Goal: Task Accomplishment & Management: Manage account settings

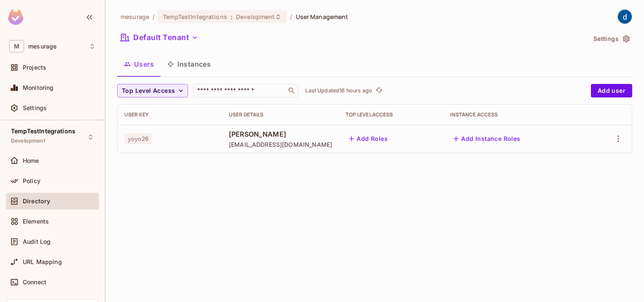
drag, startPoint x: 0, startPoint y: 0, endPoint x: 627, endPoint y: 207, distance: 660.6
click at [627, 207] on div "mesurage / TempTestIntegrations : Development / User Management Default Tenant …" at bounding box center [374, 151] width 539 height 302
click at [37, 165] on div "Home" at bounding box center [52, 160] width 93 height 17
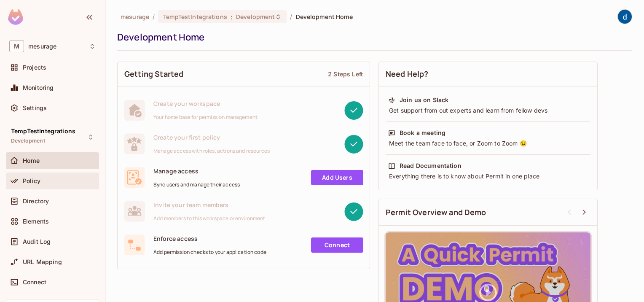
click at [42, 180] on div "Policy" at bounding box center [59, 180] width 73 height 7
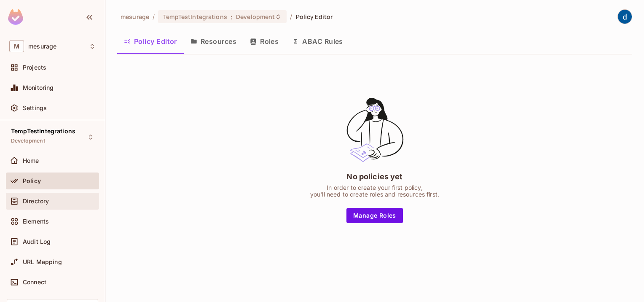
click at [32, 205] on div "Directory" at bounding box center [52, 201] width 86 height 10
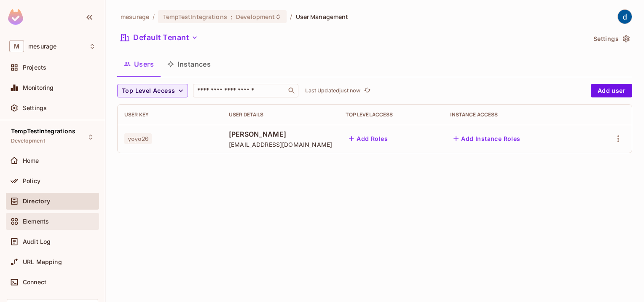
click at [39, 221] on span "Elements" at bounding box center [36, 221] width 26 height 7
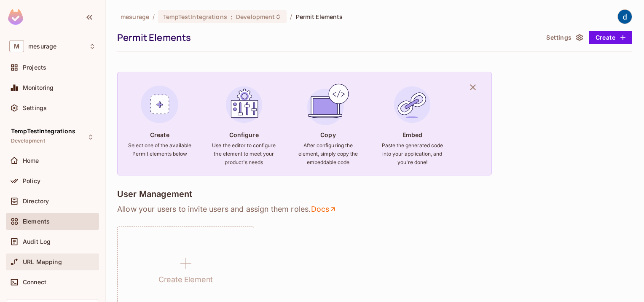
click at [34, 262] on span "URL Mapping" at bounding box center [42, 261] width 39 height 7
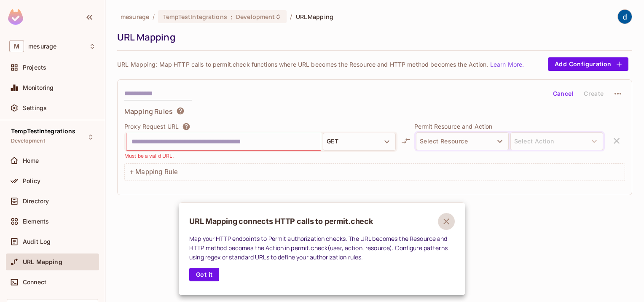
click at [449, 221] on icon "button" at bounding box center [446, 221] width 10 height 10
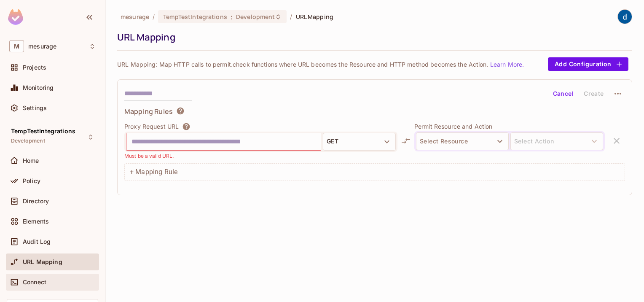
click at [40, 282] on span "Connect" at bounding box center [35, 282] width 24 height 7
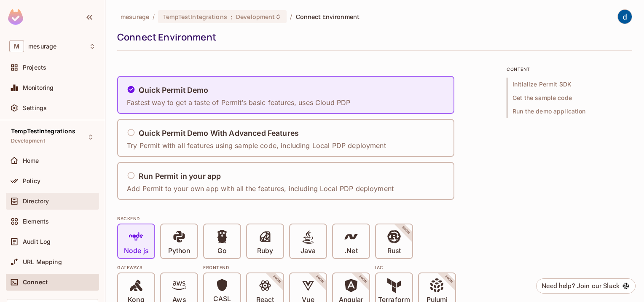
click at [39, 207] on div "Directory" at bounding box center [52, 201] width 93 height 17
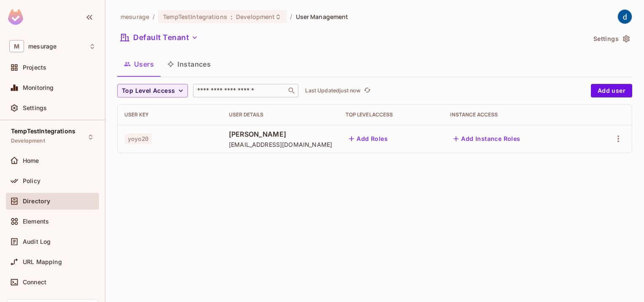
click at [220, 97] on div "​" at bounding box center [245, 90] width 105 height 13
click at [43, 65] on span "Projects" at bounding box center [35, 67] width 24 height 7
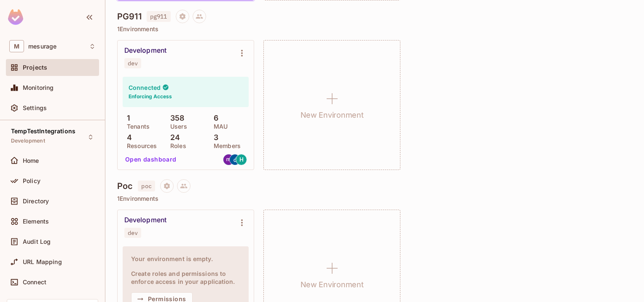
scroll to position [290, 0]
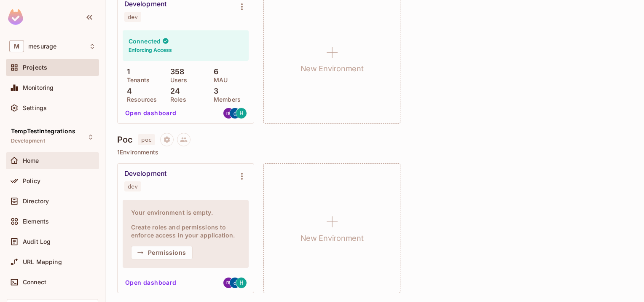
click at [43, 166] on div "Home" at bounding box center [52, 160] width 93 height 17
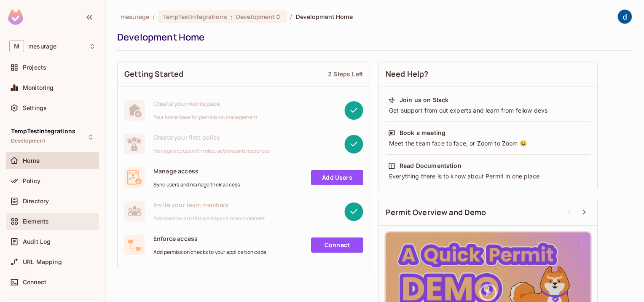
click at [45, 221] on span "Elements" at bounding box center [36, 221] width 26 height 7
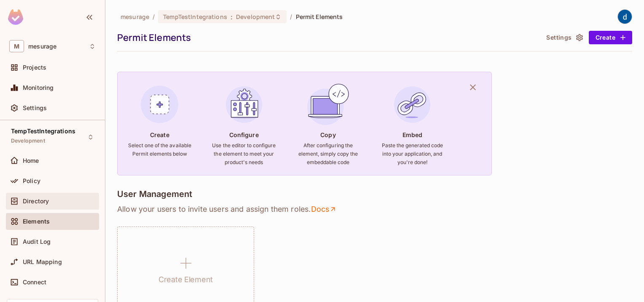
click at [40, 199] on span "Directory" at bounding box center [36, 201] width 26 height 7
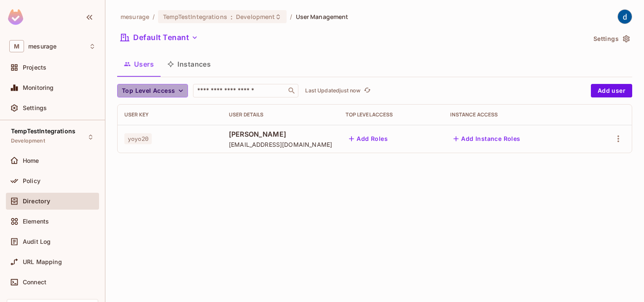
click at [179, 94] on icon "button" at bounding box center [181, 90] width 8 height 8
click at [297, 47] on div at bounding box center [322, 151] width 644 height 302
click at [195, 62] on button "Instances" at bounding box center [189, 64] width 57 height 21
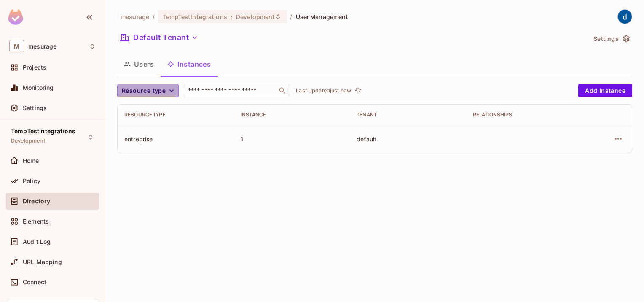
click at [174, 95] on button "Resource type" at bounding box center [148, 90] width 62 height 13
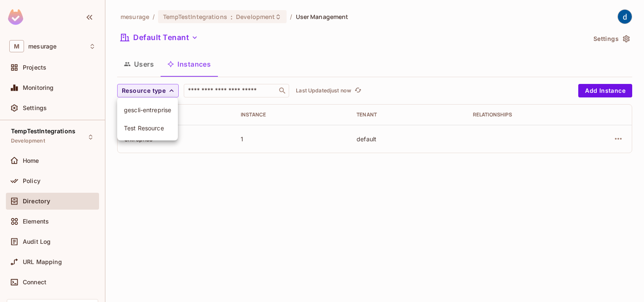
click at [347, 51] on div at bounding box center [322, 151] width 644 height 302
click at [617, 139] on icon "button" at bounding box center [618, 139] width 7 height 2
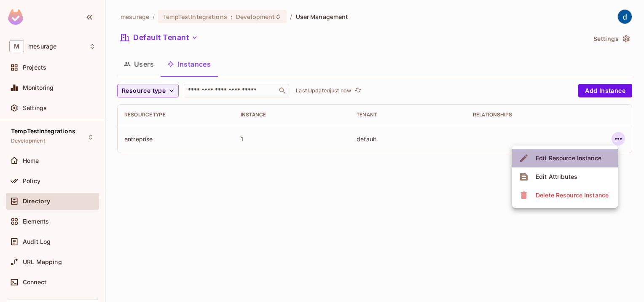
click at [557, 157] on div "Edit Resource Instance" at bounding box center [569, 158] width 66 height 8
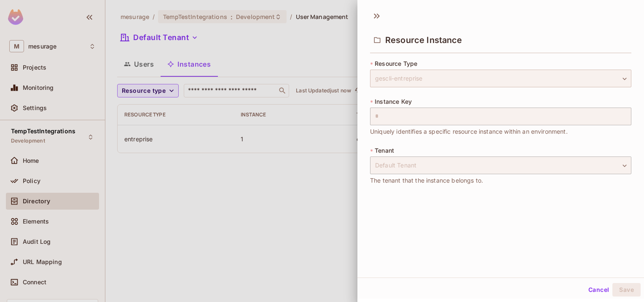
click at [593, 78] on div "gescli-entreprise" at bounding box center [500, 79] width 261 height 18
click at [311, 187] on div at bounding box center [322, 151] width 644 height 302
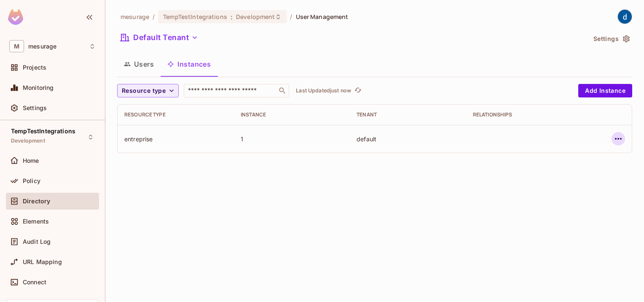
click at [618, 138] on icon "button" at bounding box center [618, 139] width 7 height 2
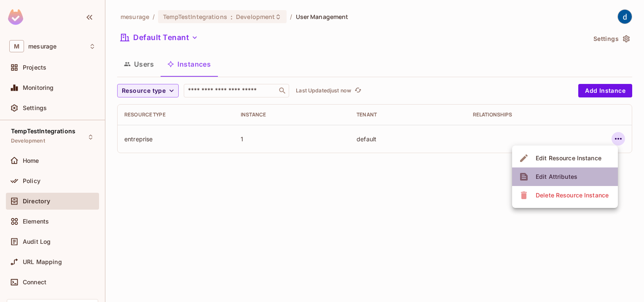
click at [559, 176] on div "Edit Attributes" at bounding box center [557, 176] width 42 height 8
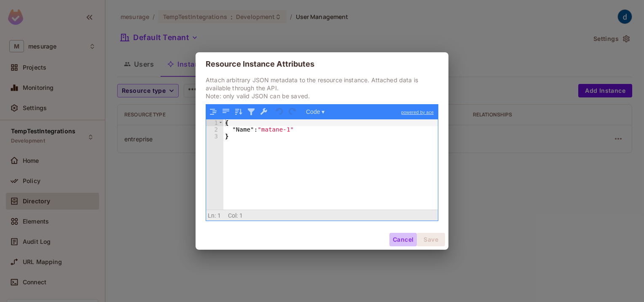
click at [406, 243] on button "Cancel" at bounding box center [402, 239] width 27 height 13
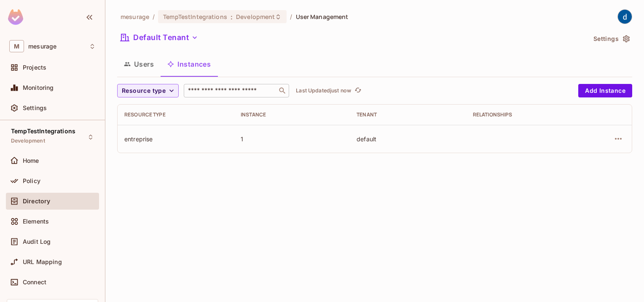
click at [231, 88] on input "text" at bounding box center [230, 90] width 89 height 8
type input "**"
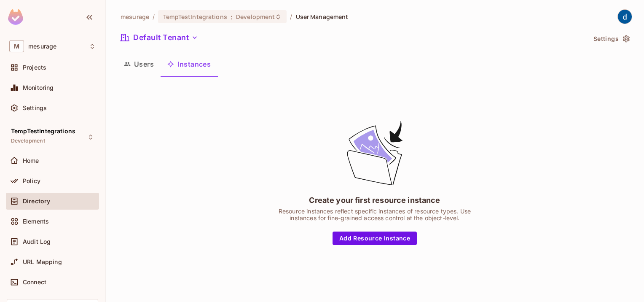
click at [150, 69] on button "Users" at bounding box center [138, 64] width 43 height 21
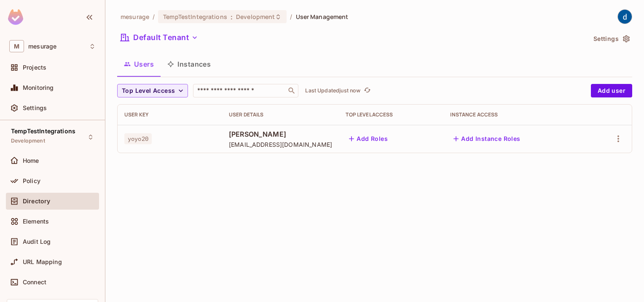
click at [192, 68] on button "Instances" at bounding box center [189, 64] width 57 height 21
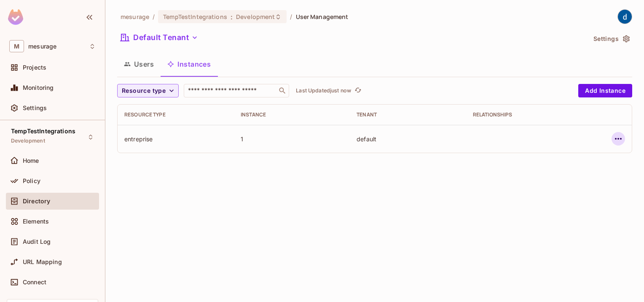
click at [621, 140] on icon "button" at bounding box center [618, 139] width 10 height 10
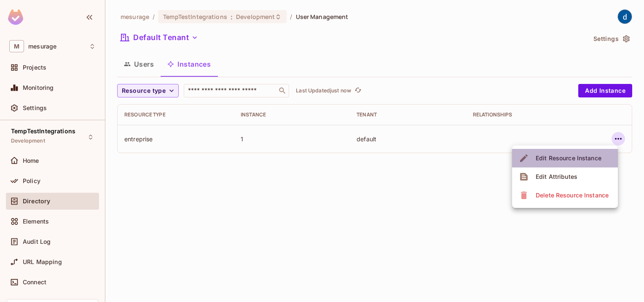
click at [558, 158] on div "Edit Resource Instance" at bounding box center [569, 158] width 66 height 8
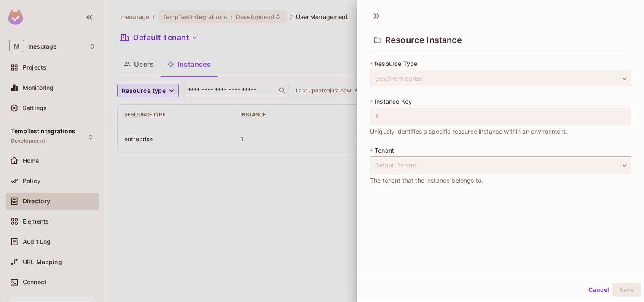
click at [435, 72] on div "gescli-entreprise" at bounding box center [500, 79] width 261 height 18
click at [302, 210] on div at bounding box center [322, 151] width 644 height 302
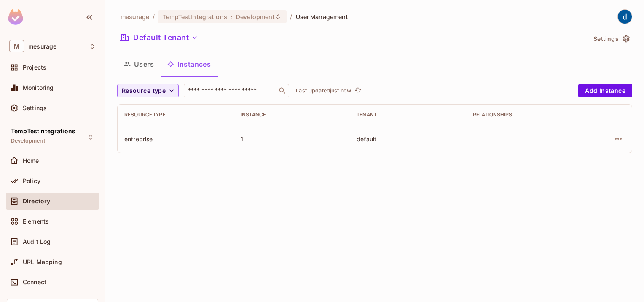
click at [464, 34] on div "Default Tenant" at bounding box center [351, 39] width 469 height 16
click at [170, 90] on icon "button" at bounding box center [171, 90] width 8 height 8
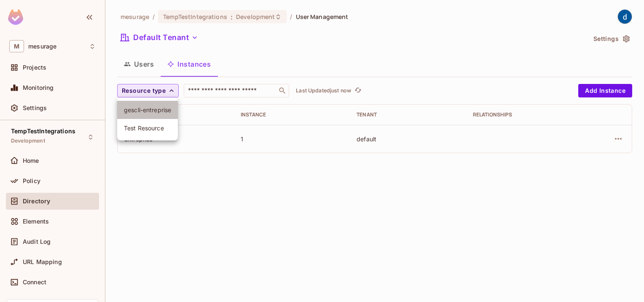
click at [152, 112] on span "gescli-entreprise" at bounding box center [147, 110] width 47 height 8
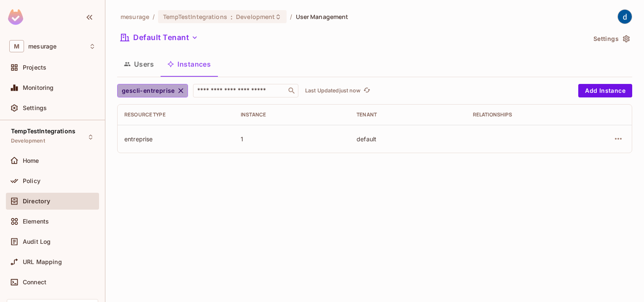
click at [180, 91] on icon "button" at bounding box center [180, 90] width 5 height 5
click at [171, 91] on icon "button" at bounding box center [171, 90] width 4 height 3
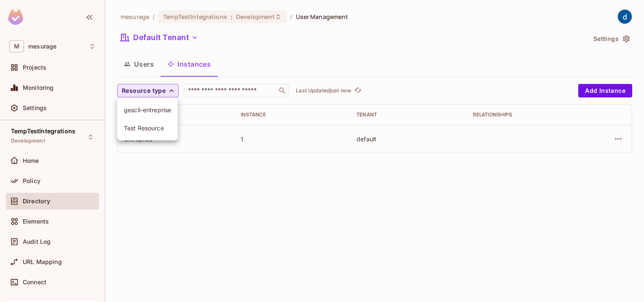
click at [147, 132] on li "Test Resource" at bounding box center [147, 128] width 61 height 18
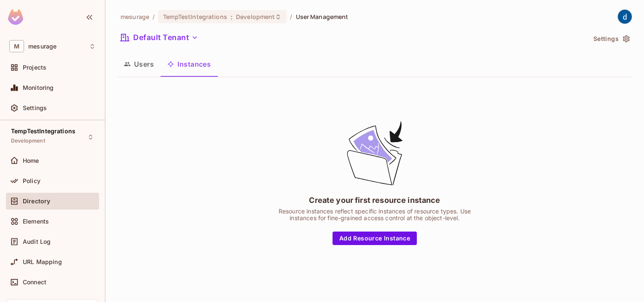
click at [153, 69] on button "Users" at bounding box center [138, 64] width 43 height 21
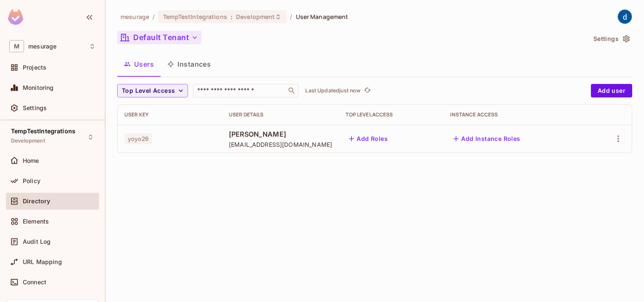
click at [195, 37] on icon "button" at bounding box center [195, 37] width 8 height 8
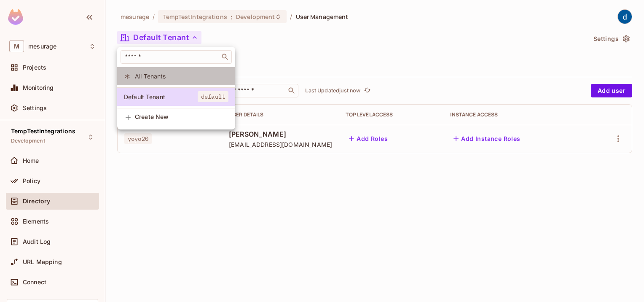
click at [150, 74] on span "All Tenants" at bounding box center [182, 76] width 94 height 8
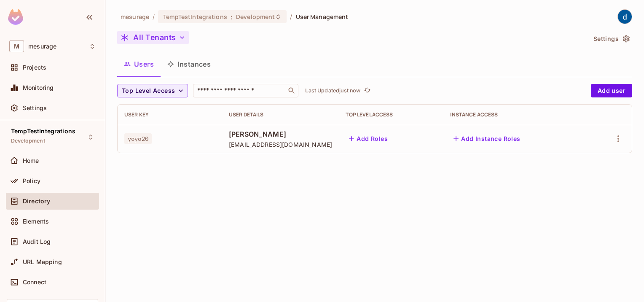
click at [182, 38] on icon "button" at bounding box center [182, 37] width 4 height 3
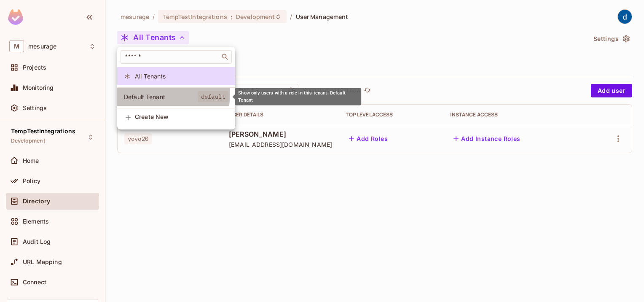
click at [147, 93] on span "Default Tenant" at bounding box center [161, 97] width 74 height 8
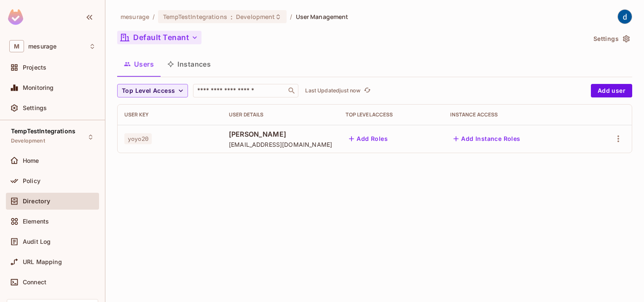
click at [469, 250] on div "mesurage / TempTestIntegrations : Development / User Management Default Tenant …" at bounding box center [374, 151] width 539 height 302
click at [504, 137] on button "Add Instance Roles" at bounding box center [486, 138] width 73 height 13
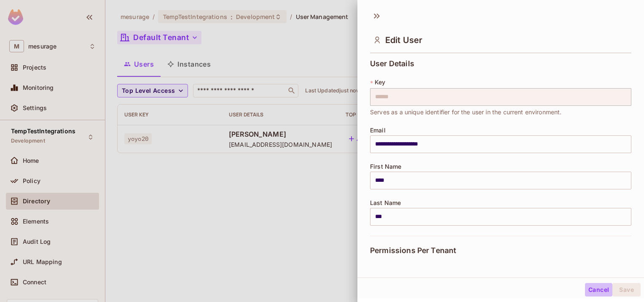
click at [590, 286] on button "Cancel" at bounding box center [598, 289] width 27 height 13
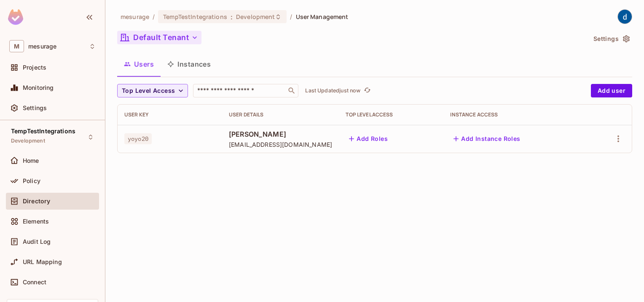
click at [355, 224] on div "mesurage / TempTestIntegrations : Development / User Management Default Tenant …" at bounding box center [374, 151] width 539 height 302
click at [402, 248] on div "mesurage / TempTestIntegrations : Development / User Management Default Tenant …" at bounding box center [374, 151] width 539 height 302
click at [376, 253] on div "mesurage / TempTestIntegrations : Development / User Management Default Tenant …" at bounding box center [374, 151] width 539 height 302
click at [244, 205] on div "mesurage / TempTestIntegrations : Development / User Management Default Tenant …" at bounding box center [374, 151] width 539 height 302
click at [211, 93] on input "text" at bounding box center [240, 90] width 89 height 8
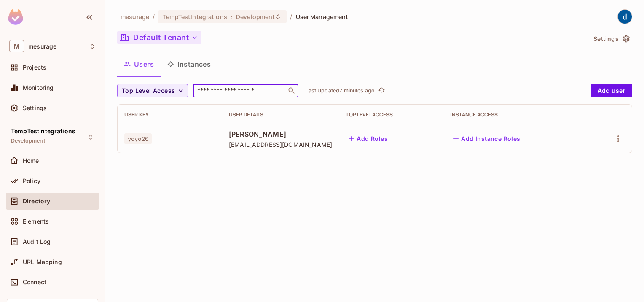
type input "*"
click at [617, 142] on icon "button" at bounding box center [618, 139] width 10 height 10
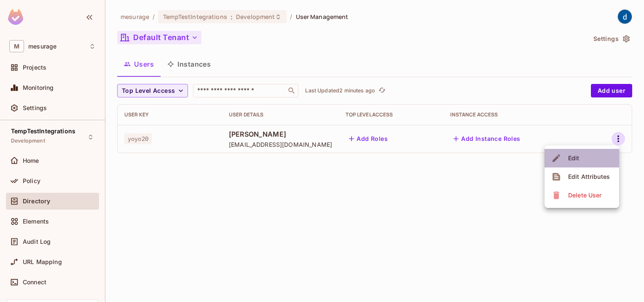
click at [577, 160] on div "Edit" at bounding box center [573, 158] width 11 height 8
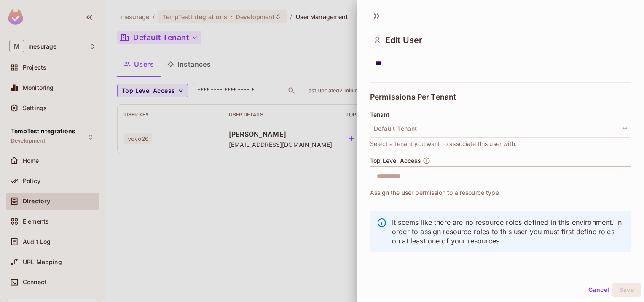
scroll to position [1, 0]
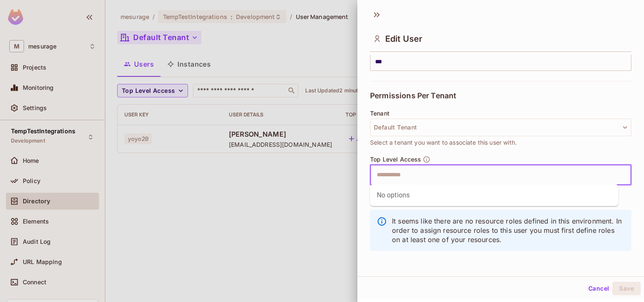
click at [400, 178] on input "text" at bounding box center [493, 174] width 243 height 17
click at [393, 196] on div "No options" at bounding box center [494, 195] width 249 height 22
click at [400, 169] on input "text" at bounding box center [493, 174] width 243 height 17
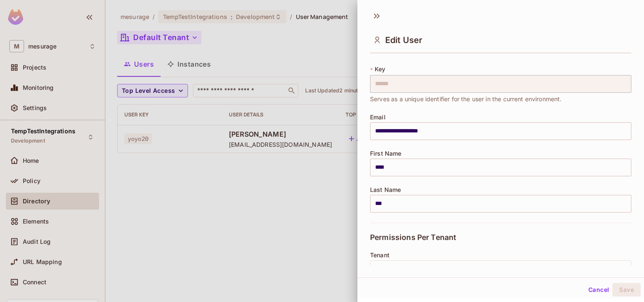
scroll to position [0, 0]
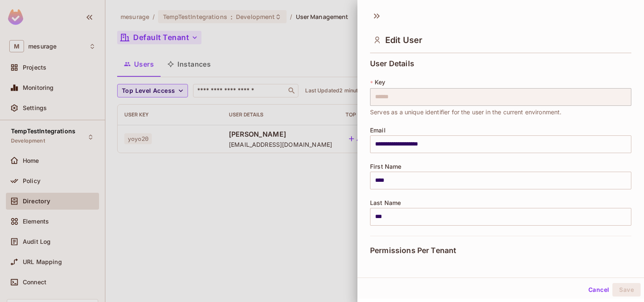
click at [339, 59] on div at bounding box center [322, 151] width 644 height 302
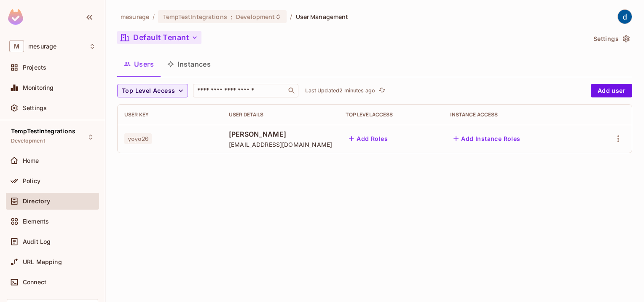
click at [506, 140] on button "Add Instance Roles" at bounding box center [486, 138] width 73 height 13
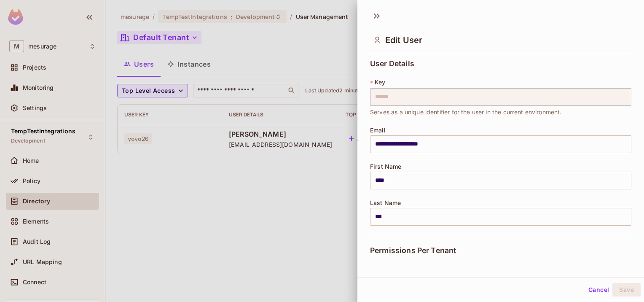
click at [317, 198] on div at bounding box center [322, 151] width 644 height 302
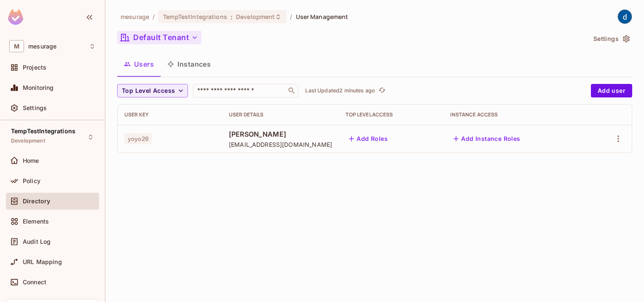
click at [191, 71] on button "Instances" at bounding box center [189, 64] width 57 height 21
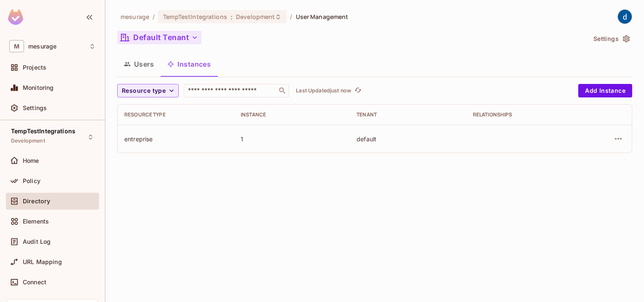
click at [582, 196] on div "mesurage / TempTestIntegrations : Development / User Management Default Tenant …" at bounding box center [374, 151] width 539 height 302
click at [621, 140] on icon "button" at bounding box center [618, 139] width 10 height 10
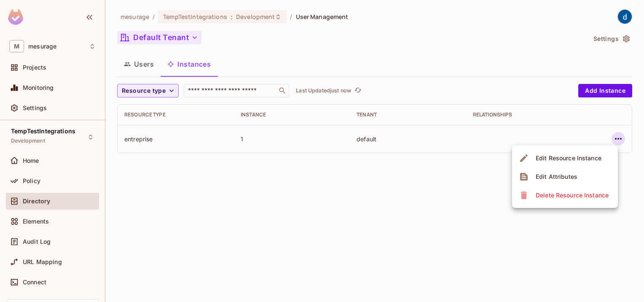
click at [271, 239] on div at bounding box center [322, 151] width 644 height 302
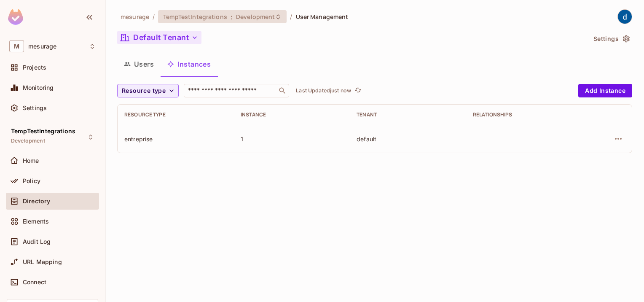
click at [255, 15] on span "Development" at bounding box center [255, 17] width 39 height 8
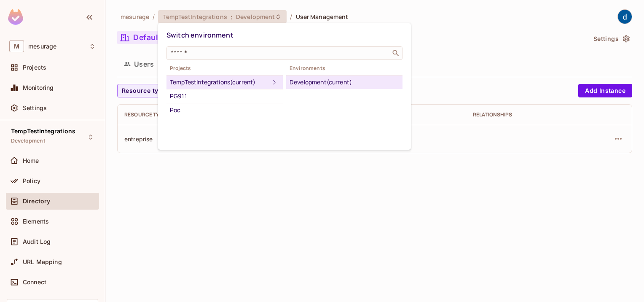
click at [417, 14] on div at bounding box center [322, 151] width 644 height 302
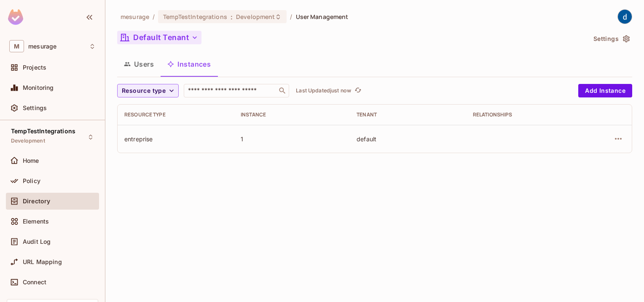
click at [487, 40] on div "Default Tenant" at bounding box center [351, 39] width 469 height 16
click at [492, 39] on div "Default Tenant" at bounding box center [351, 39] width 469 height 16
click at [334, 236] on div "mesurage / TempTestIntegrations : Development / User Management Default Tenant …" at bounding box center [374, 151] width 539 height 302
click at [276, 20] on div "TempTestIntegrations : Development" at bounding box center [222, 16] width 129 height 13
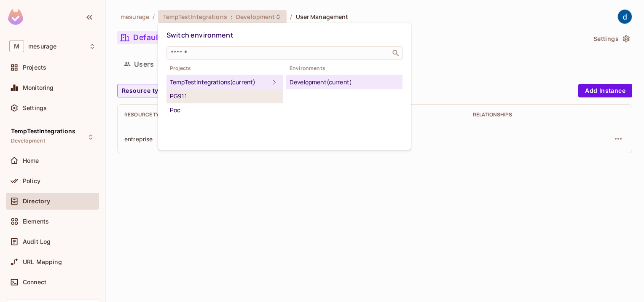
click at [189, 97] on div "PG911" at bounding box center [225, 96] width 110 height 10
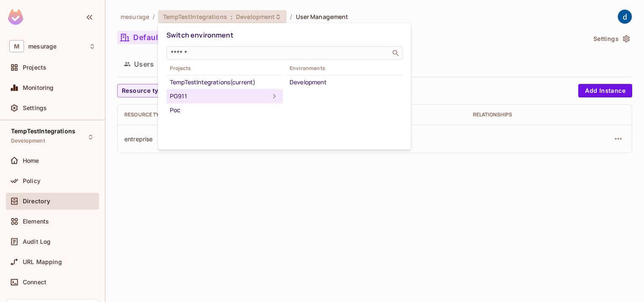
click at [189, 98] on div "PG911" at bounding box center [219, 96] width 99 height 10
click at [214, 91] on div "PG911" at bounding box center [219, 96] width 99 height 10
click at [270, 92] on icon at bounding box center [274, 96] width 10 height 10
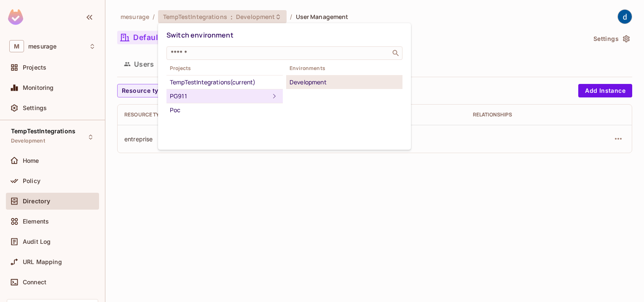
click at [315, 81] on div "Development" at bounding box center [345, 82] width 110 height 10
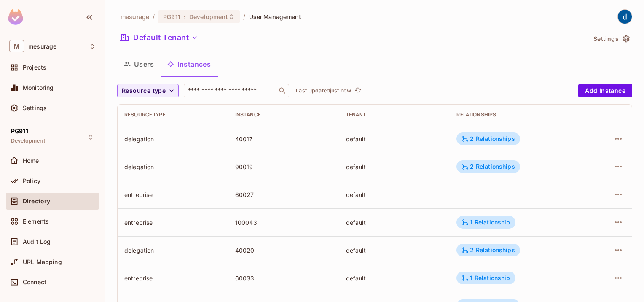
click at [145, 65] on button "Users" at bounding box center [138, 64] width 43 height 21
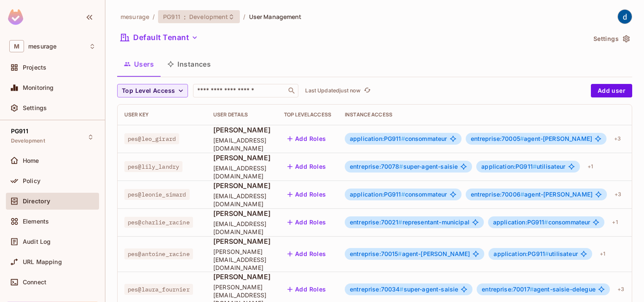
click at [228, 14] on icon at bounding box center [231, 16] width 7 height 7
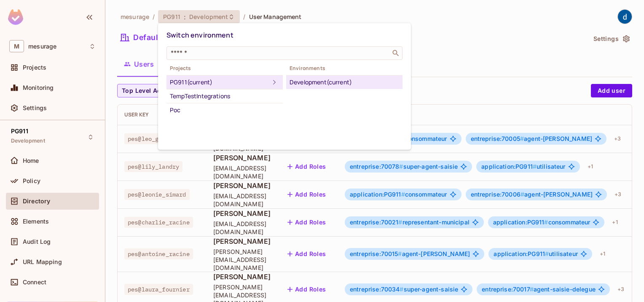
click at [524, 36] on div at bounding box center [322, 151] width 644 height 302
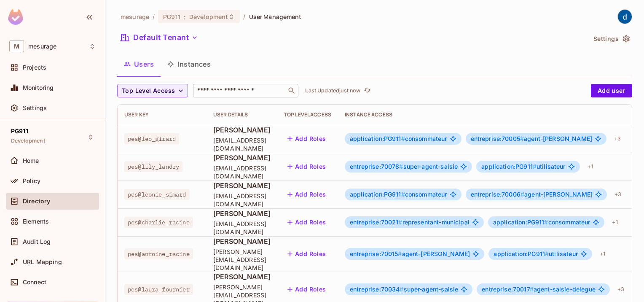
click at [244, 91] on input "text" at bounding box center [240, 90] width 89 height 8
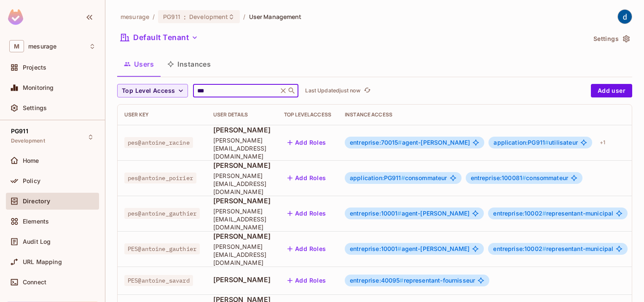
click at [223, 94] on input "***" at bounding box center [236, 90] width 80 height 8
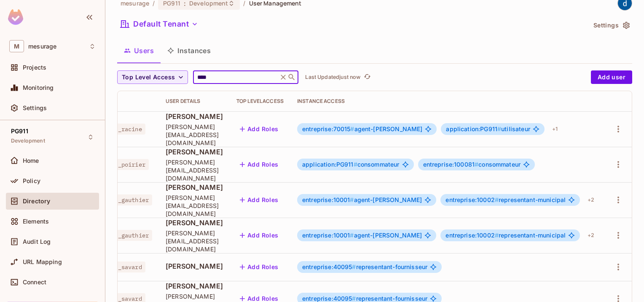
scroll to position [0, 56]
type input "****"
click at [615, 195] on icon "button" at bounding box center [618, 200] width 10 height 10
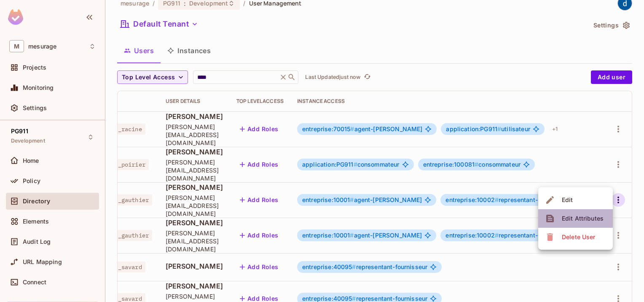
click at [583, 216] on div "Edit Attributes" at bounding box center [583, 218] width 42 height 8
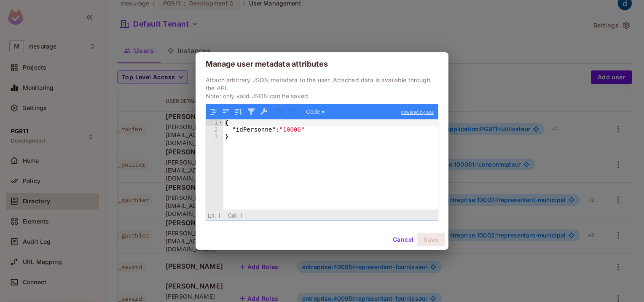
click at [403, 241] on button "Cancel" at bounding box center [402, 239] width 27 height 13
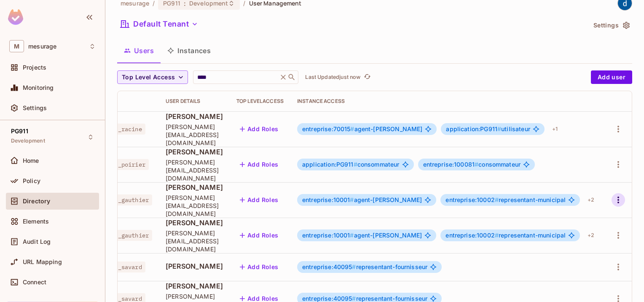
click at [613, 195] on icon "button" at bounding box center [618, 200] width 10 height 10
click at [580, 199] on li "Edit" at bounding box center [575, 200] width 75 height 19
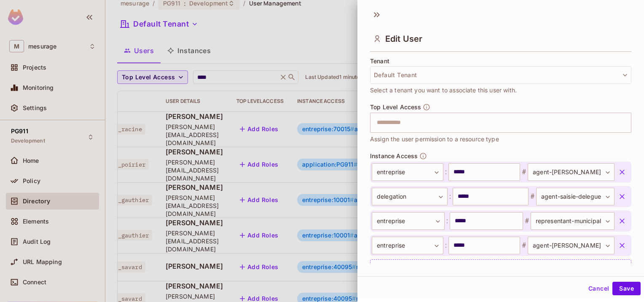
scroll to position [244, 0]
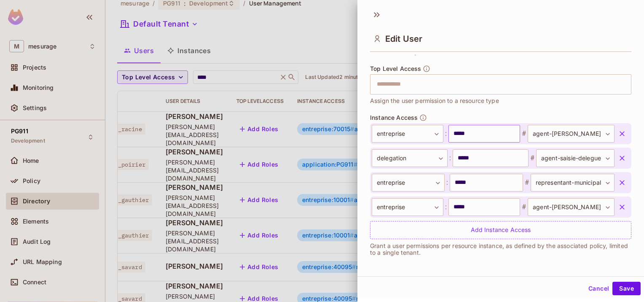
click at [466, 132] on input "*****" at bounding box center [484, 134] width 72 height 18
click at [312, 44] on div at bounding box center [322, 151] width 644 height 302
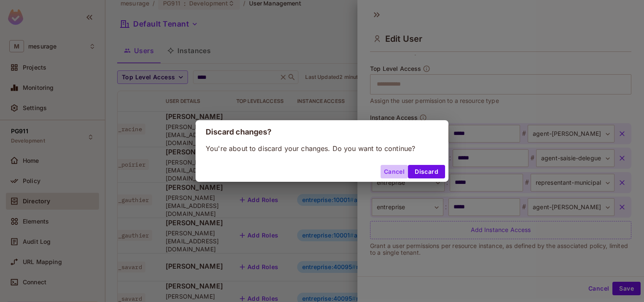
click at [394, 169] on button "Cancel" at bounding box center [394, 171] width 27 height 13
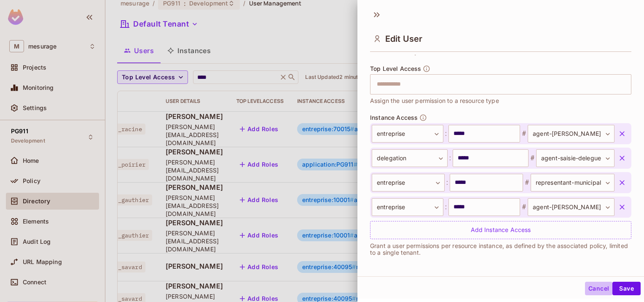
click at [588, 290] on button "Cancel" at bounding box center [598, 288] width 27 height 13
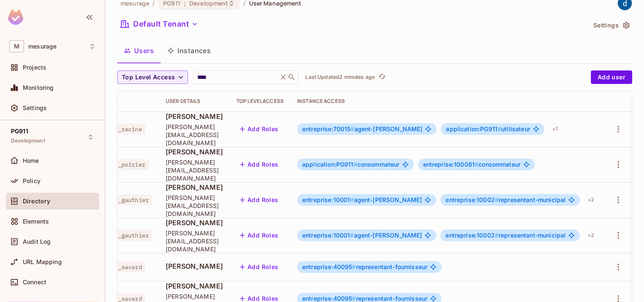
click at [182, 53] on button "Instances" at bounding box center [189, 50] width 57 height 21
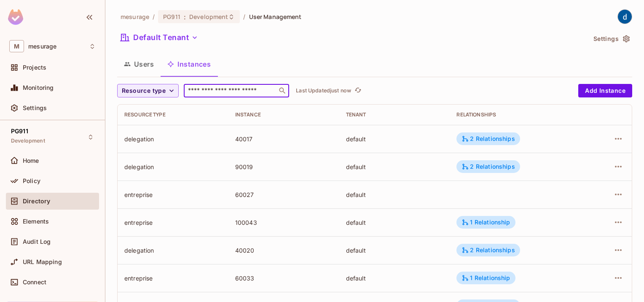
click at [212, 89] on input "text" at bounding box center [230, 90] width 89 height 8
paste input "*****"
type input "*****"
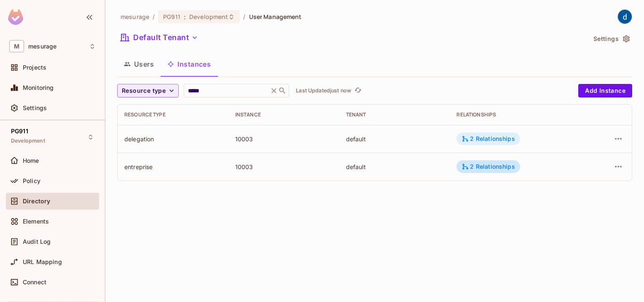
click at [508, 135] on div "2 Relationships" at bounding box center [488, 139] width 53 height 8
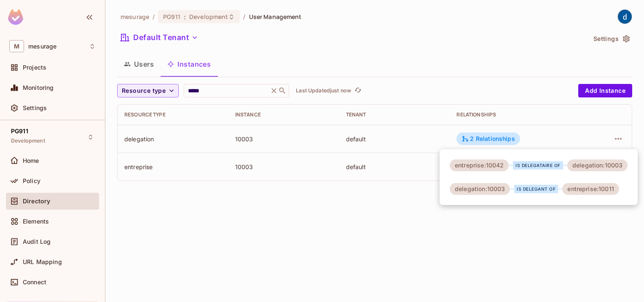
click at [410, 221] on div at bounding box center [322, 151] width 644 height 302
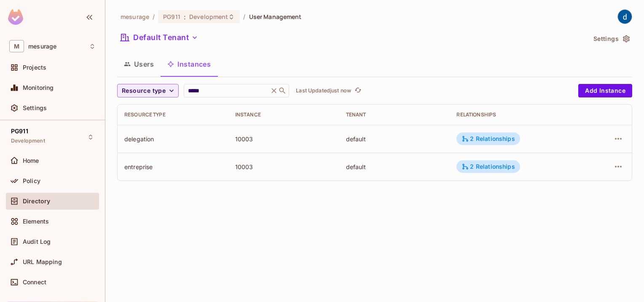
click at [436, 72] on div "Users Instances" at bounding box center [374, 64] width 515 height 21
click at [381, 64] on div "Users Instances" at bounding box center [374, 64] width 515 height 21
click at [276, 90] on icon at bounding box center [273, 90] width 5 height 5
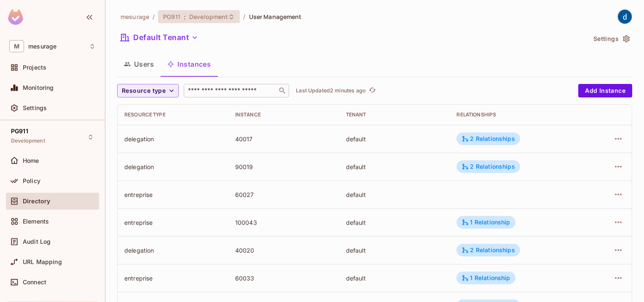
click at [192, 14] on span "Development" at bounding box center [208, 17] width 39 height 8
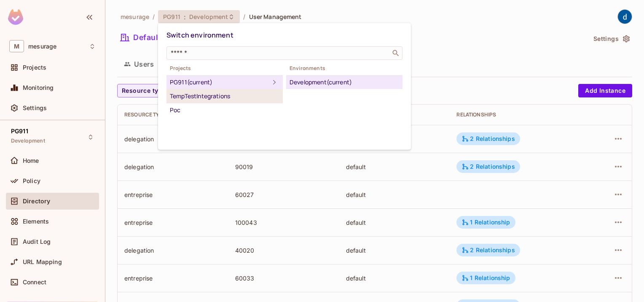
click at [199, 94] on div "TempTestIntegrations" at bounding box center [225, 96] width 110 height 10
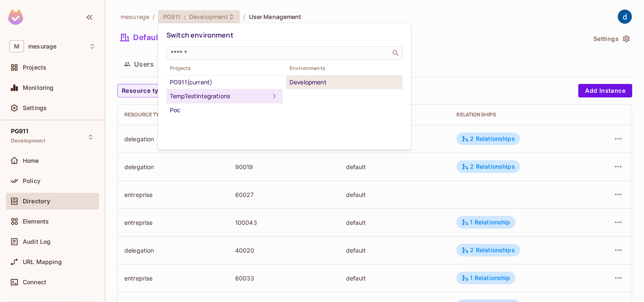
click at [334, 81] on div "Development" at bounding box center [345, 82] width 110 height 10
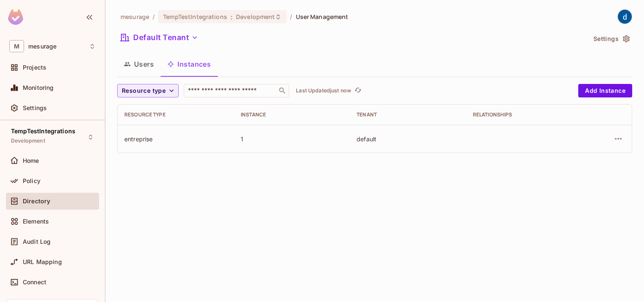
click at [141, 72] on button "Users" at bounding box center [138, 64] width 43 height 21
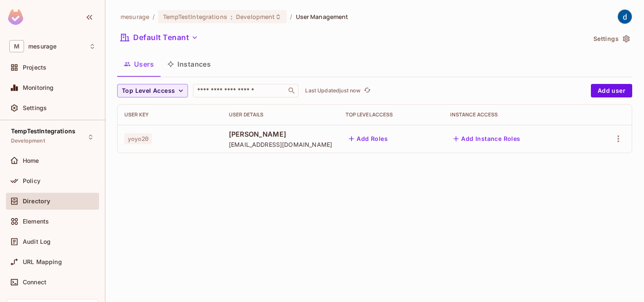
click at [410, 42] on div "Default Tenant" at bounding box center [351, 39] width 469 height 16
